Goal: Information Seeking & Learning: Learn about a topic

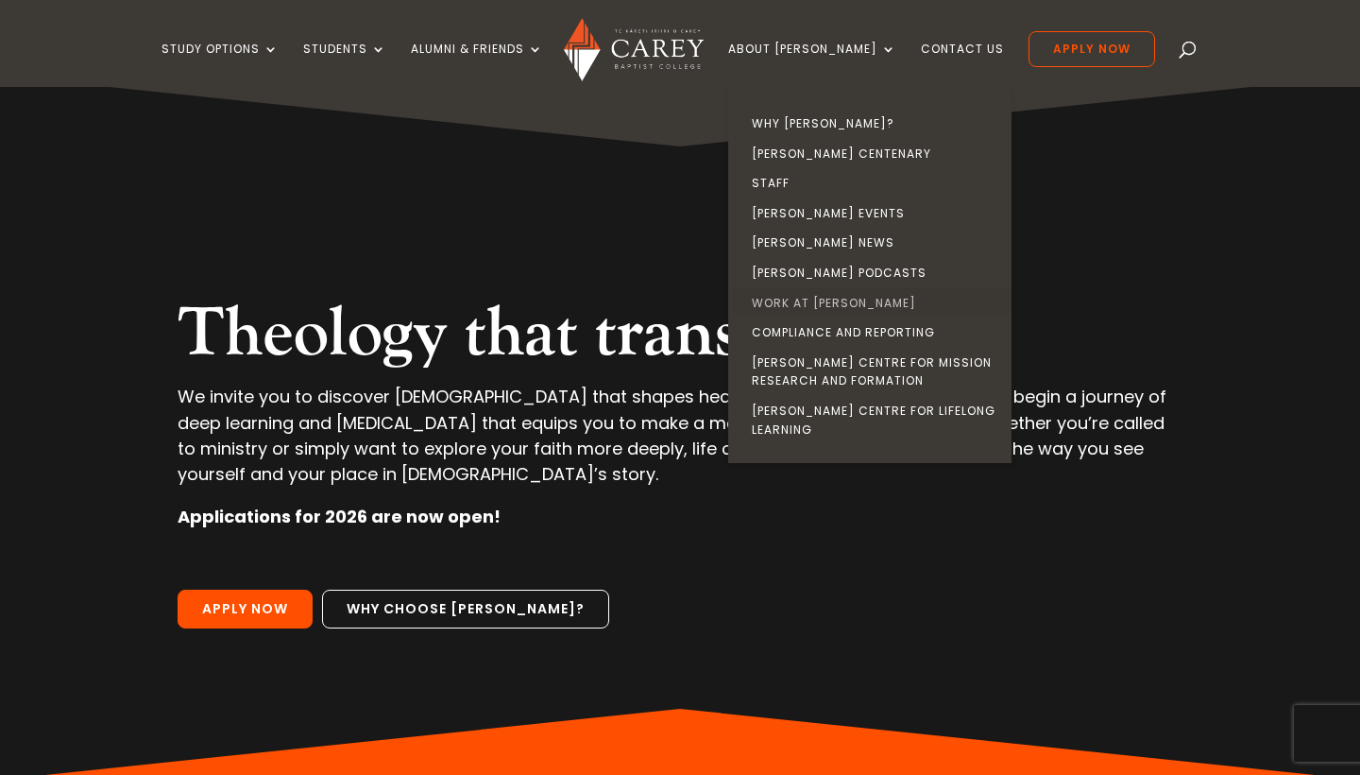
click at [817, 302] on link "Work at [PERSON_NAME]" at bounding box center [874, 303] width 283 height 30
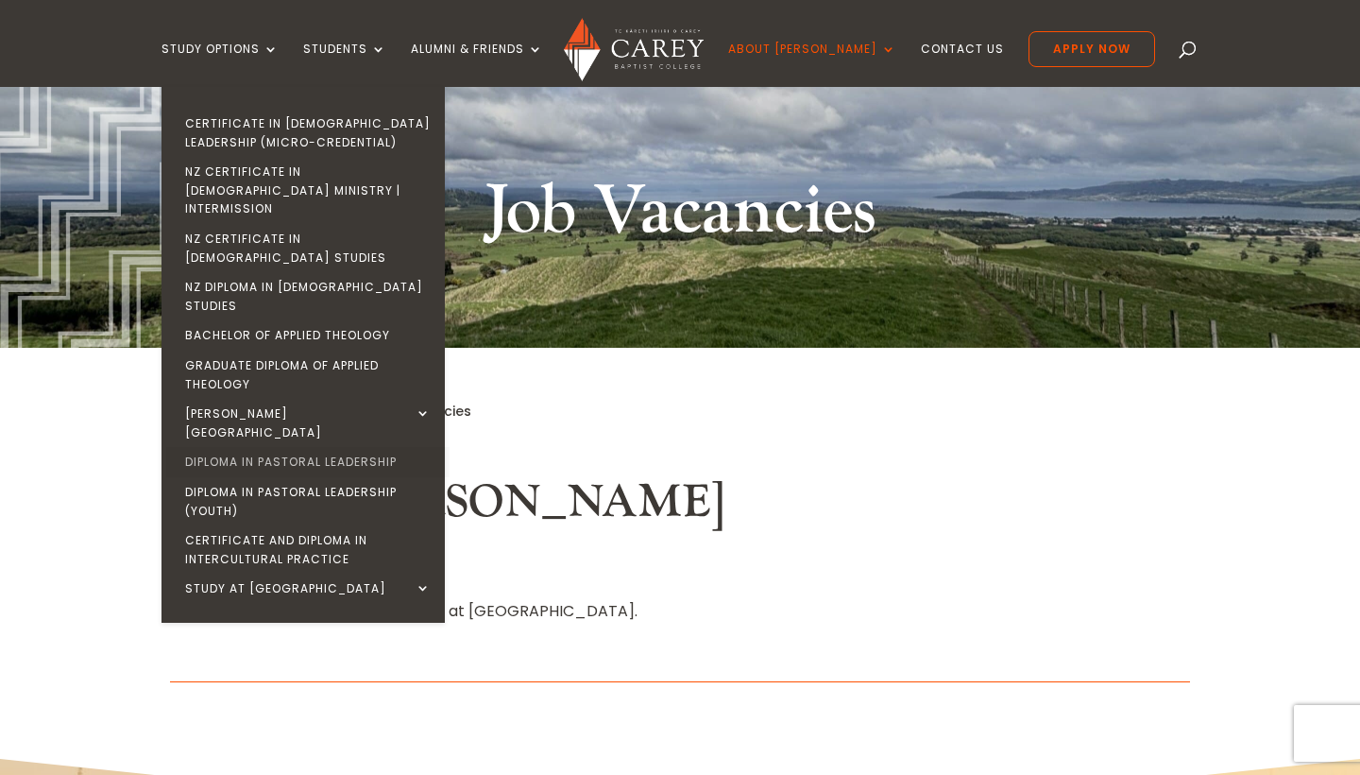
scroll to position [179, 0]
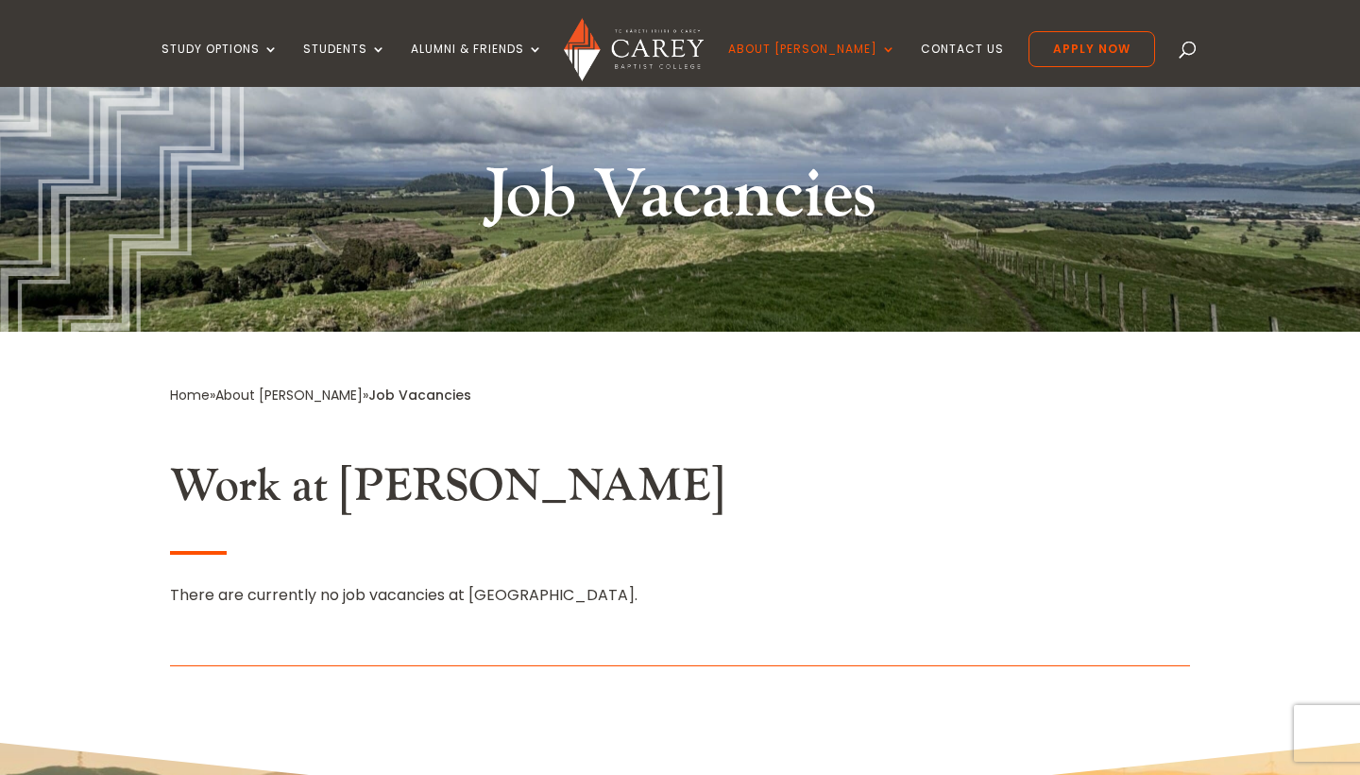
click at [640, 40] on img at bounding box center [633, 49] width 139 height 63
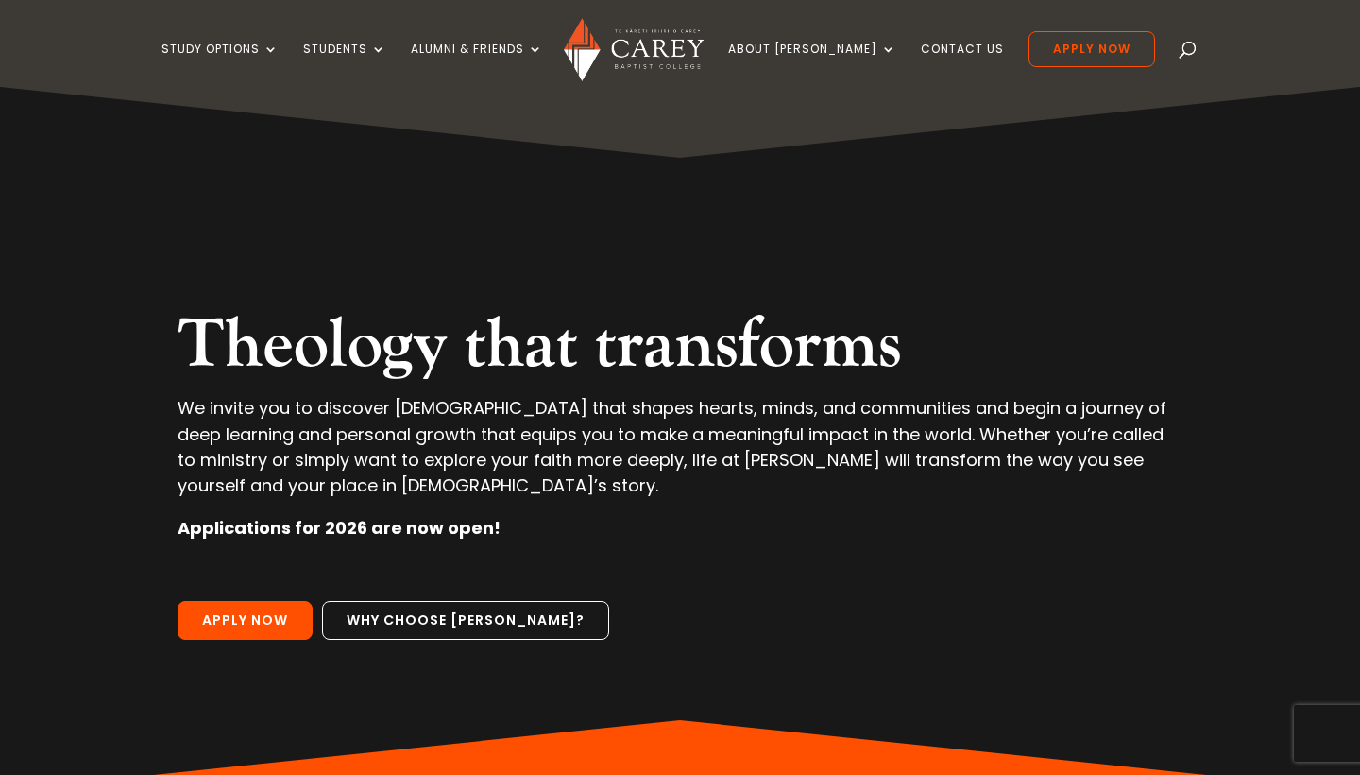
click at [629, 56] on img at bounding box center [633, 49] width 139 height 63
